Goal: Find contact information: Obtain details needed to contact an individual or organization

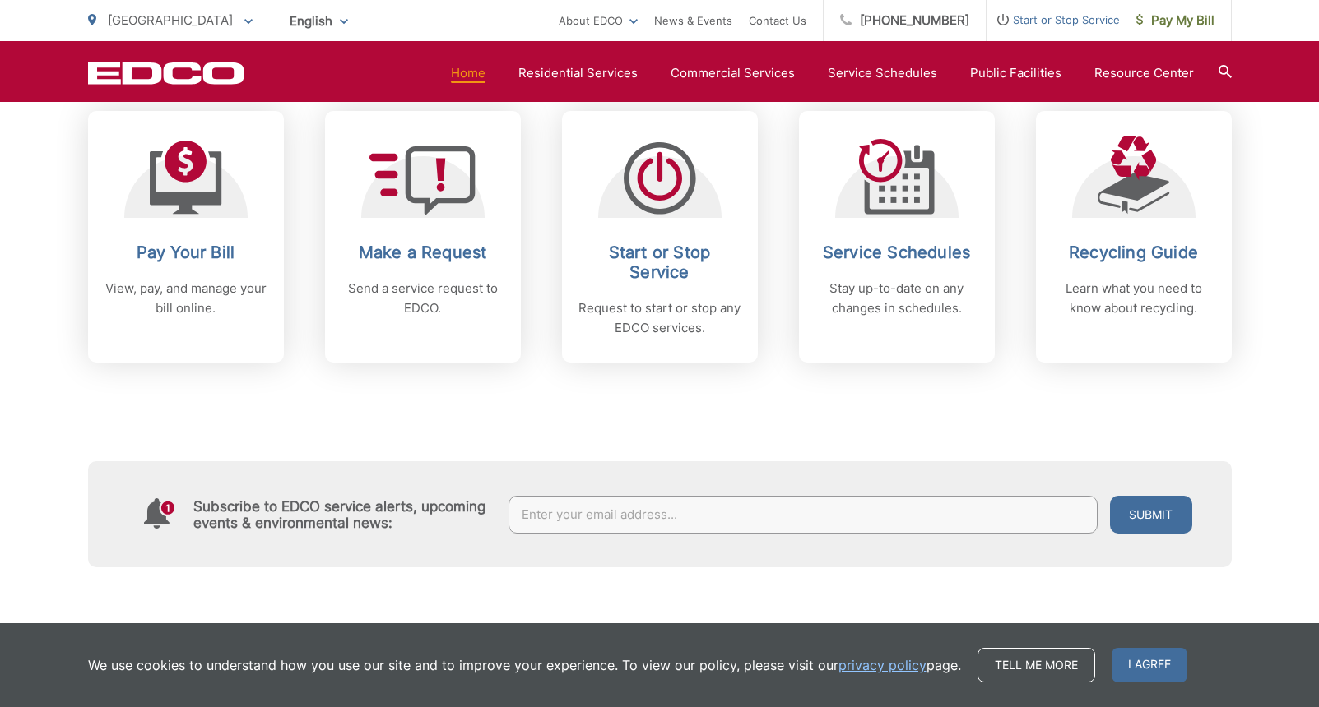
scroll to position [718, 0]
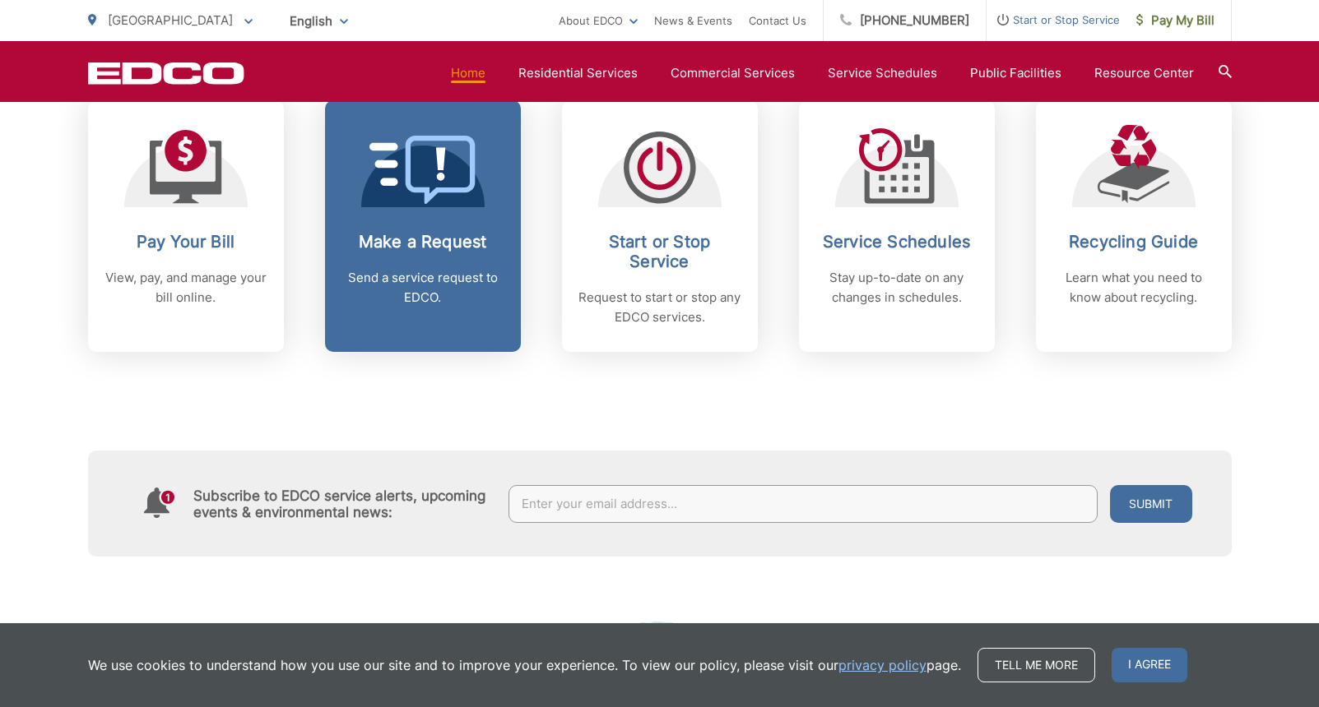
click at [429, 260] on div "Make a Request Send a service request to EDCO." at bounding box center [422, 270] width 163 height 76
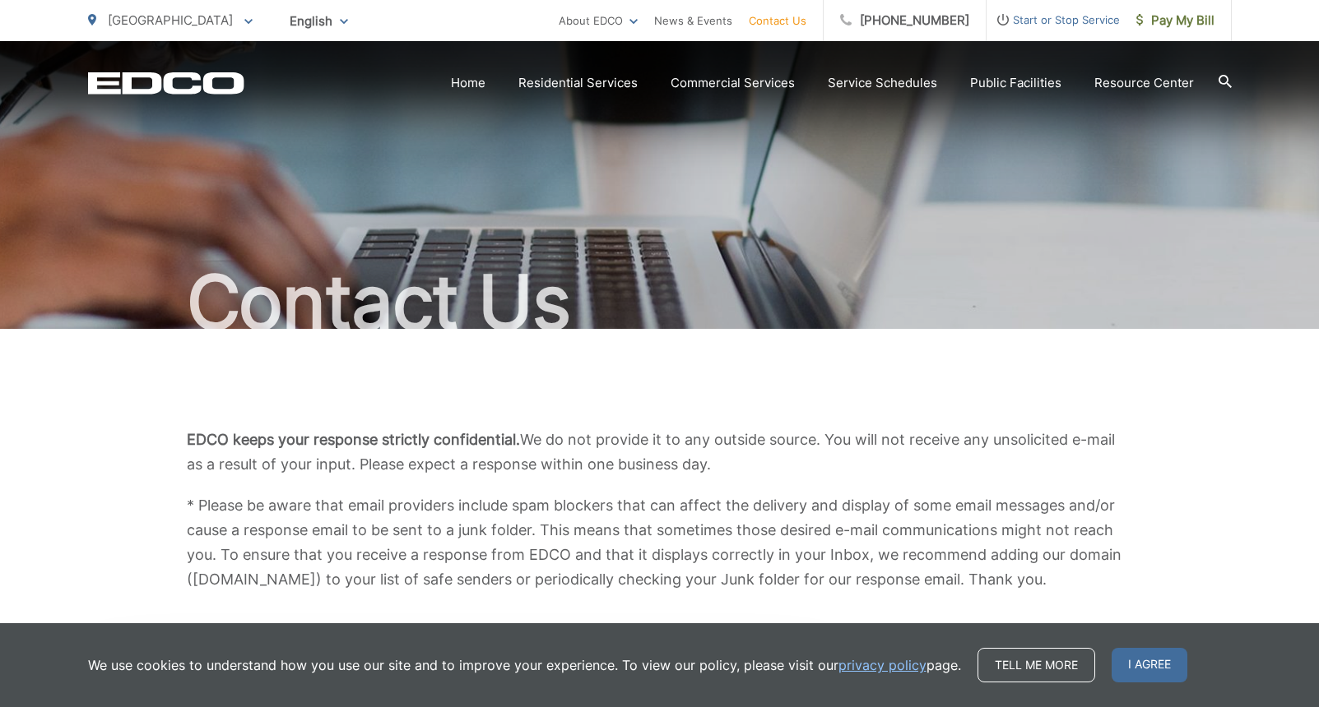
click at [800, 390] on div "EDCO keeps your response strictly confidential. We do not provide it to any out…" at bounding box center [659, 510] width 1143 height 362
click at [1158, 666] on span "I agree" at bounding box center [1149, 665] width 76 height 35
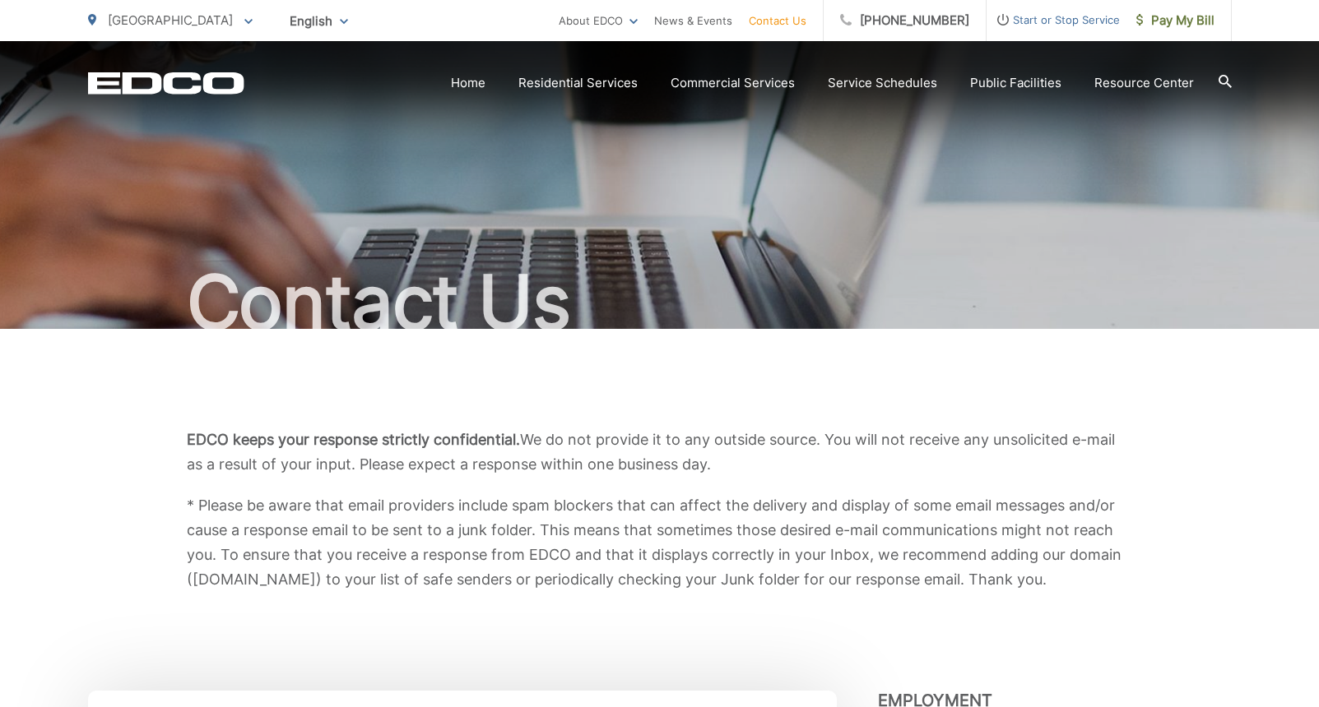
click at [799, 23] on link "Contact Us" at bounding box center [778, 21] width 58 height 20
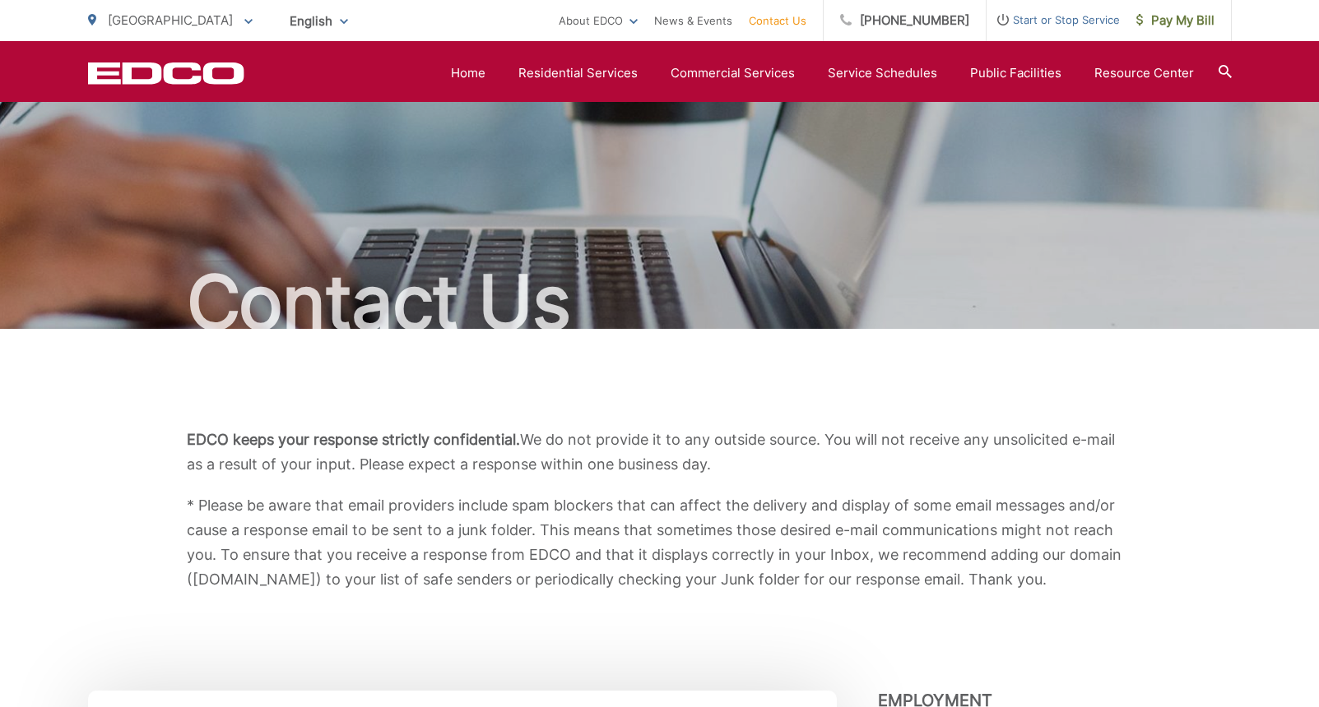
scroll to position [506, 0]
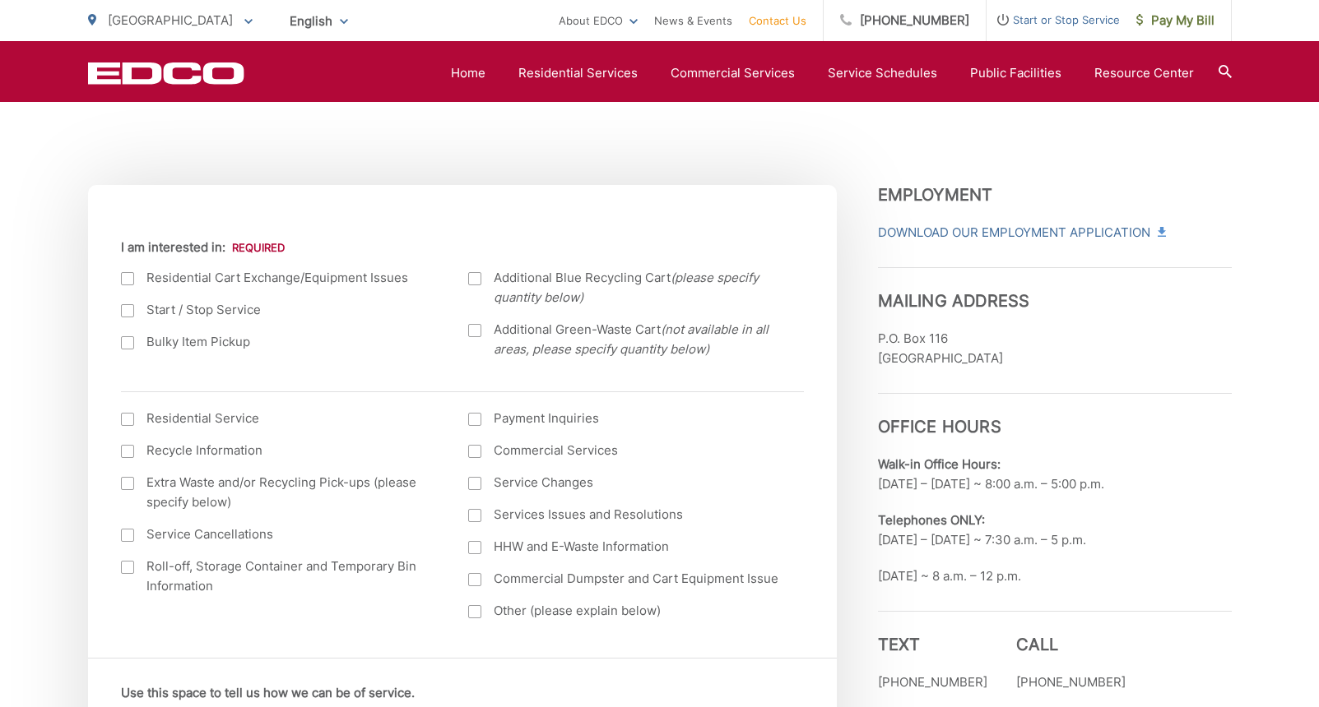
click at [197, 64] on icon "EDCD logo. Return to the homepage." at bounding box center [165, 73] width 155 height 21
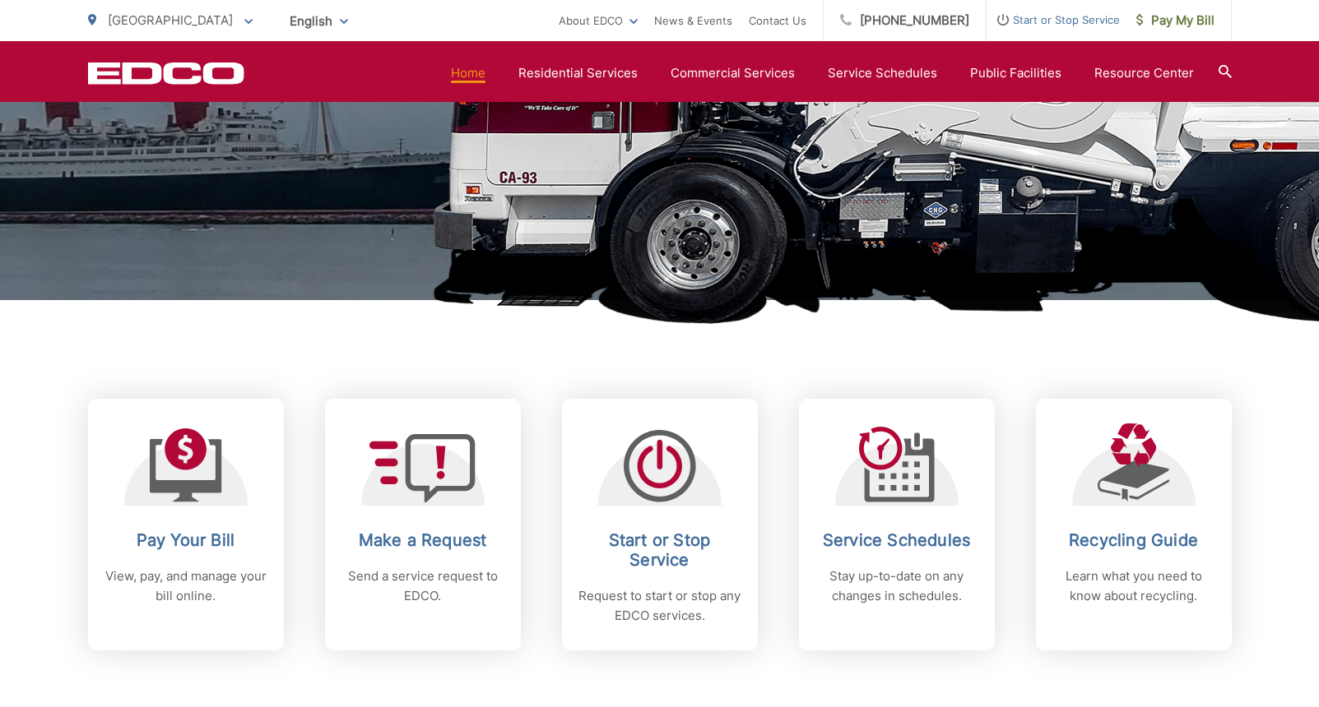
scroll to position [596, 0]
